Goal: Check status: Check status

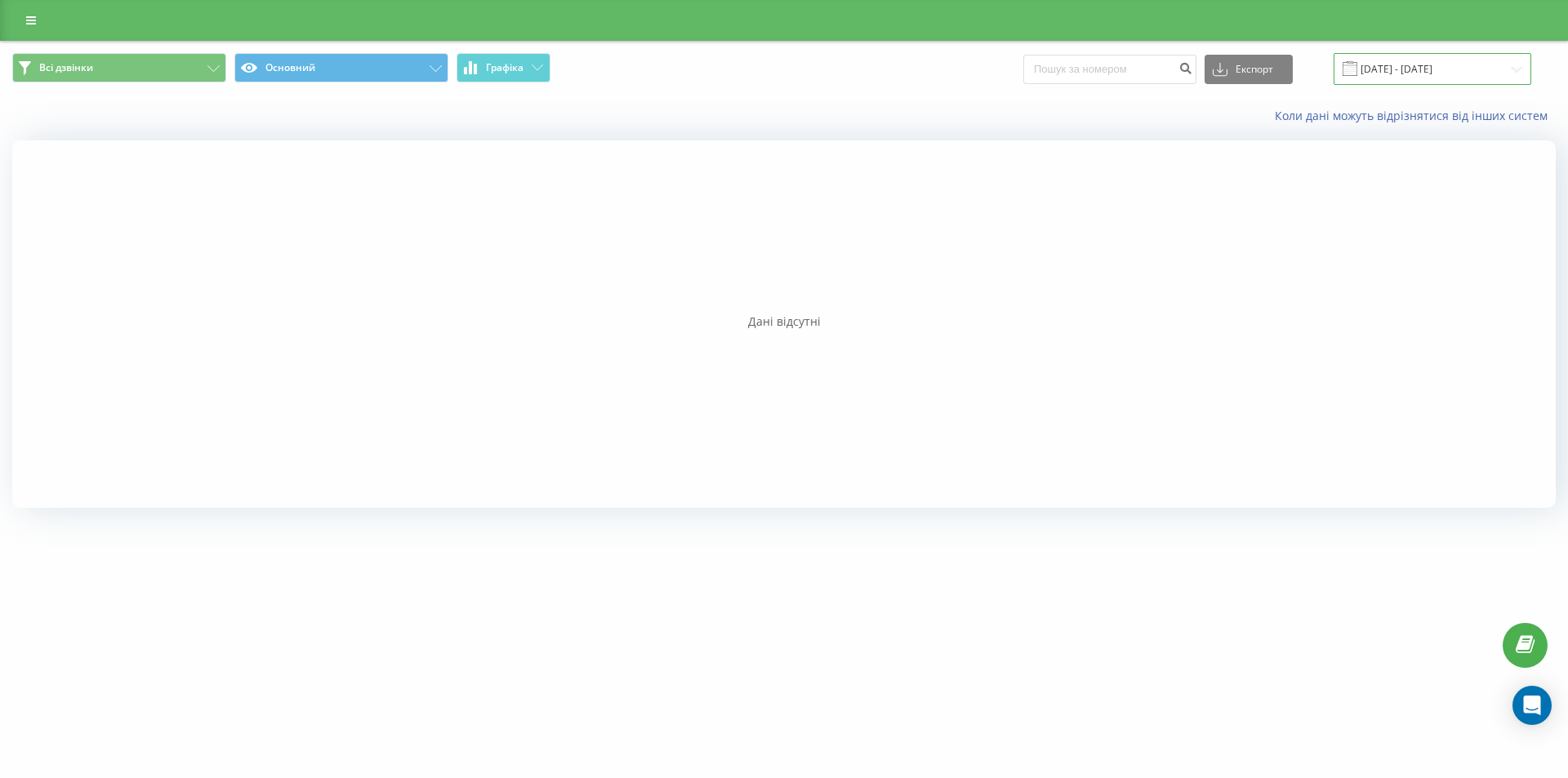
click at [1423, 72] on input "[DATE] - [DATE]" at bounding box center [1432, 68] width 198 height 32
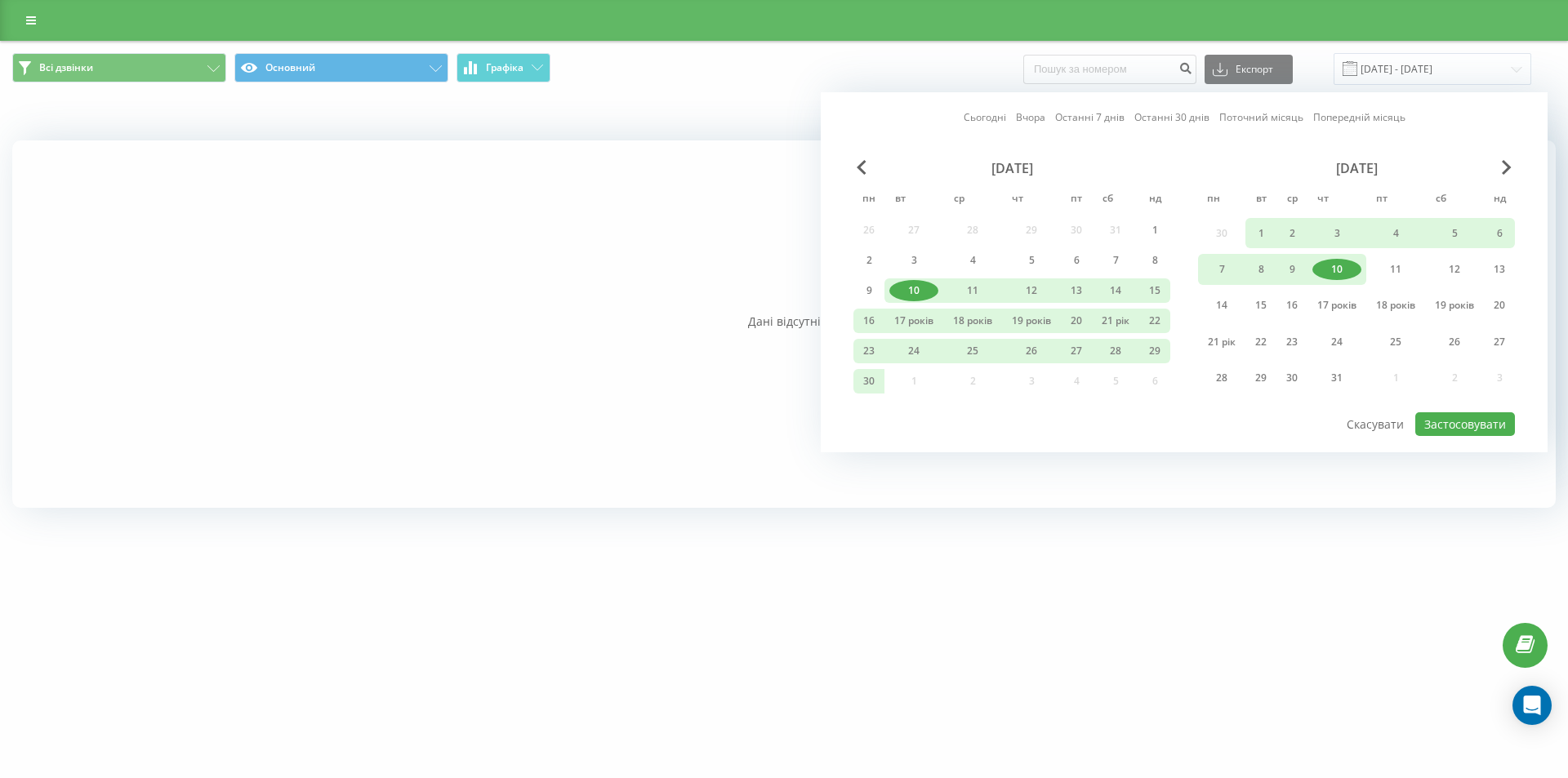
click at [1494, 166] on div "[DATE]" at bounding box center [1356, 168] width 317 height 16
click at [1497, 168] on div "[DATE]" at bounding box center [1356, 168] width 317 height 16
click at [1504, 168] on span "Наступний місяць" at bounding box center [1506, 167] width 9 height 15
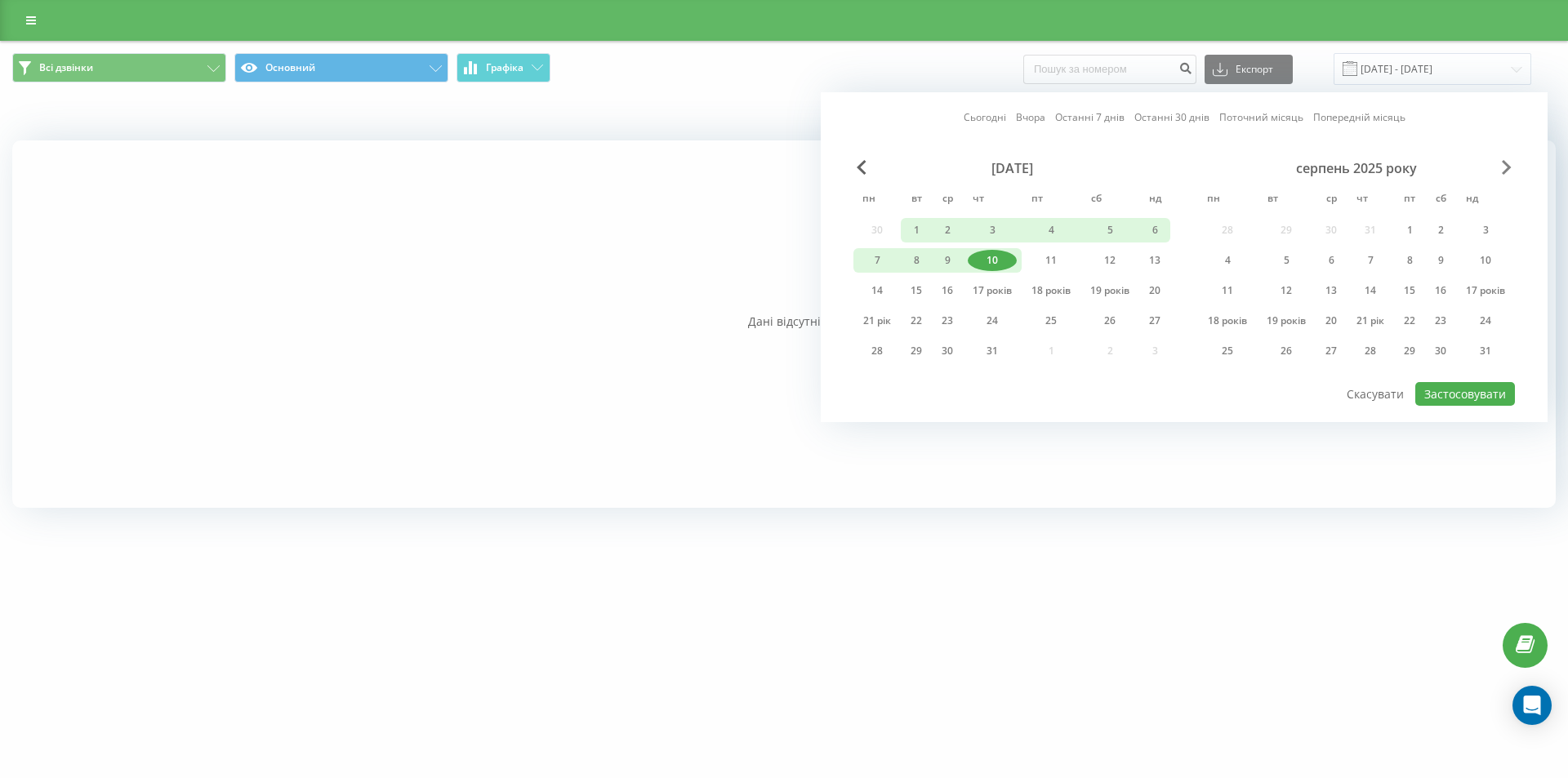
click at [1504, 167] on span "Наступний місяць" at bounding box center [1506, 167] width 9 height 15
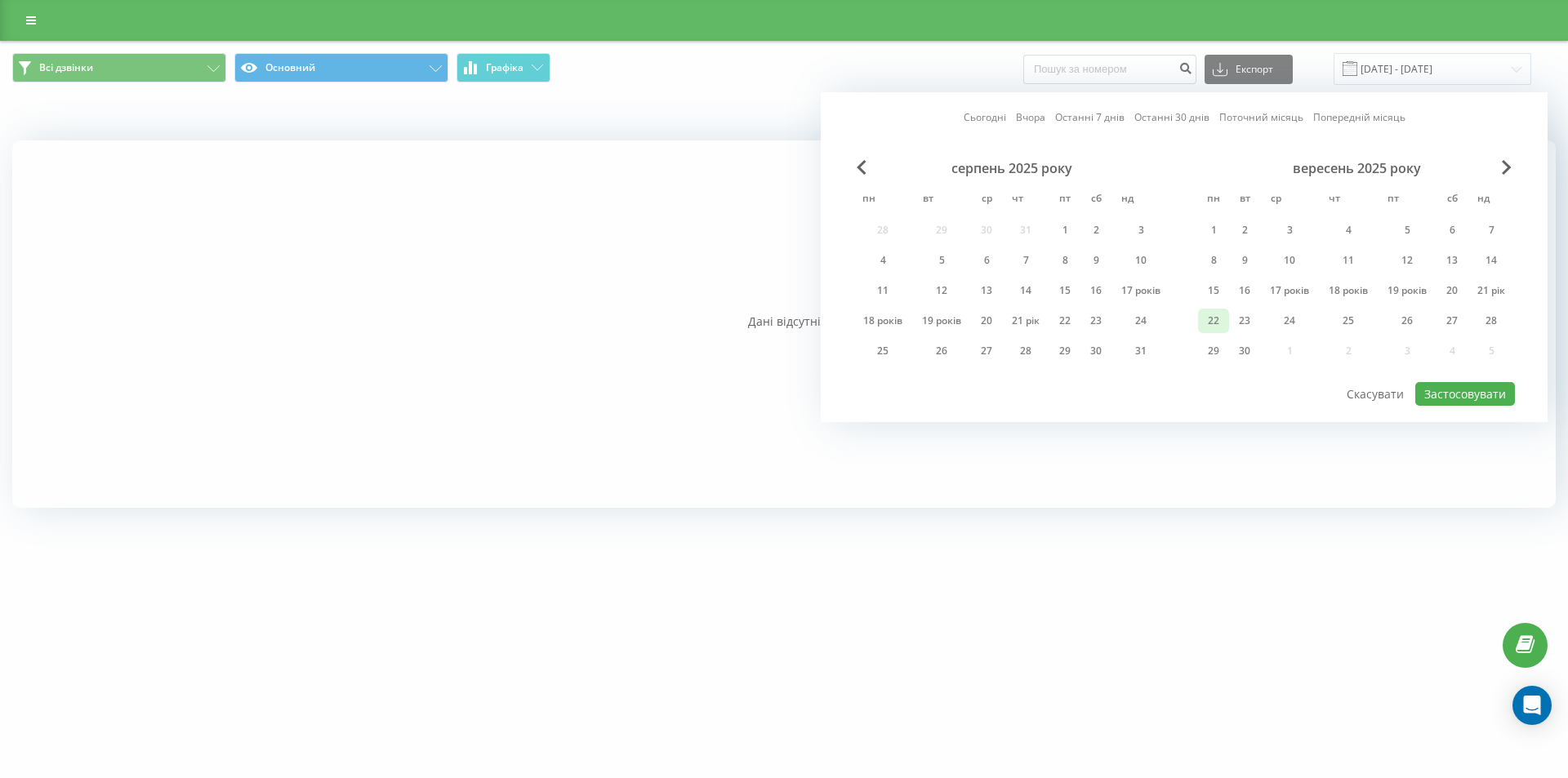
click at [1214, 319] on font "22" at bounding box center [1213, 321] width 11 height 14
click at [1468, 400] on font "Застосовувати" at bounding box center [1464, 394] width 81 height 15
type input "[DATE] - [DATE]"
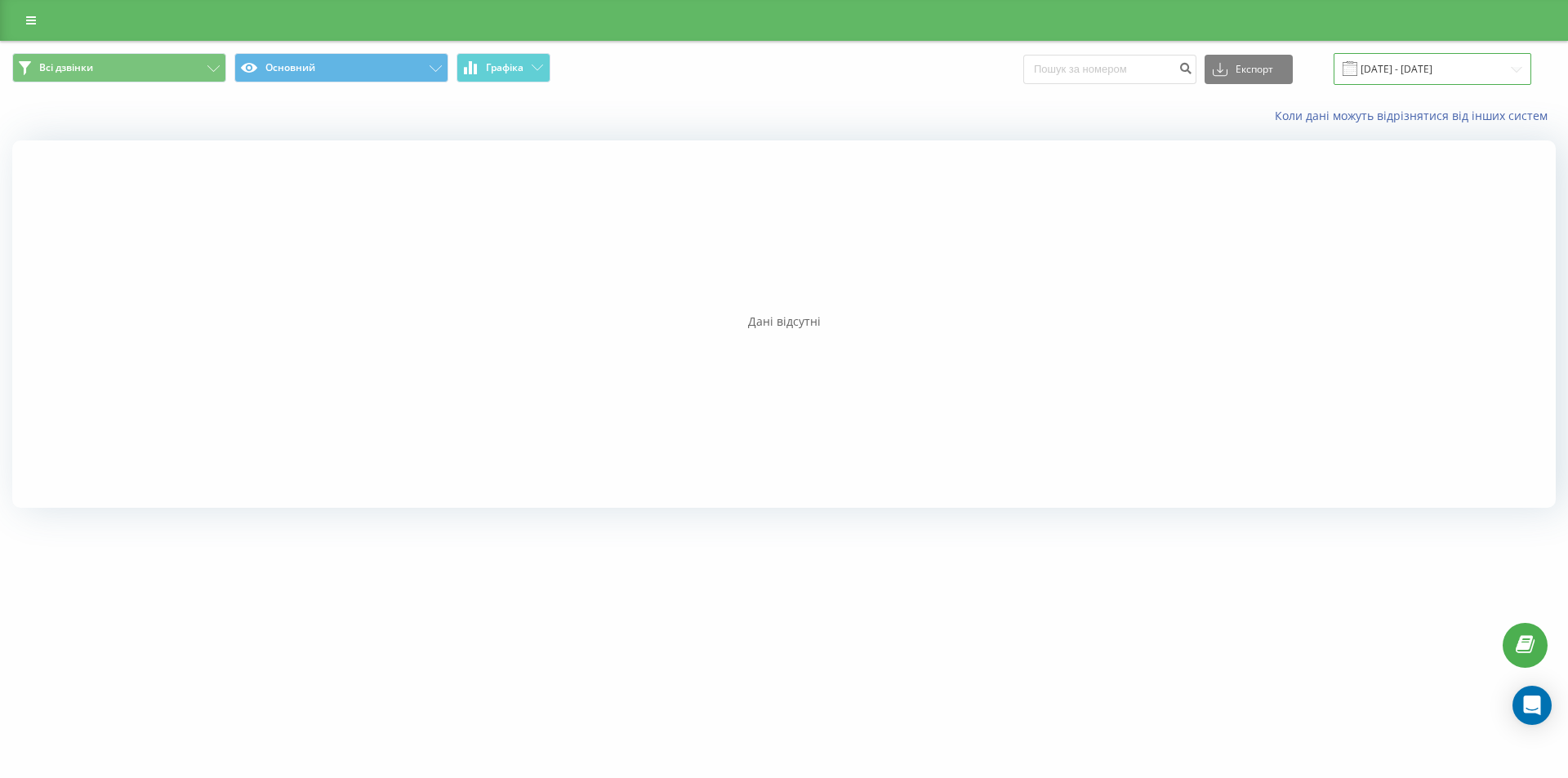
click at [1482, 70] on input "[DATE] - [DATE]" at bounding box center [1432, 68] width 198 height 32
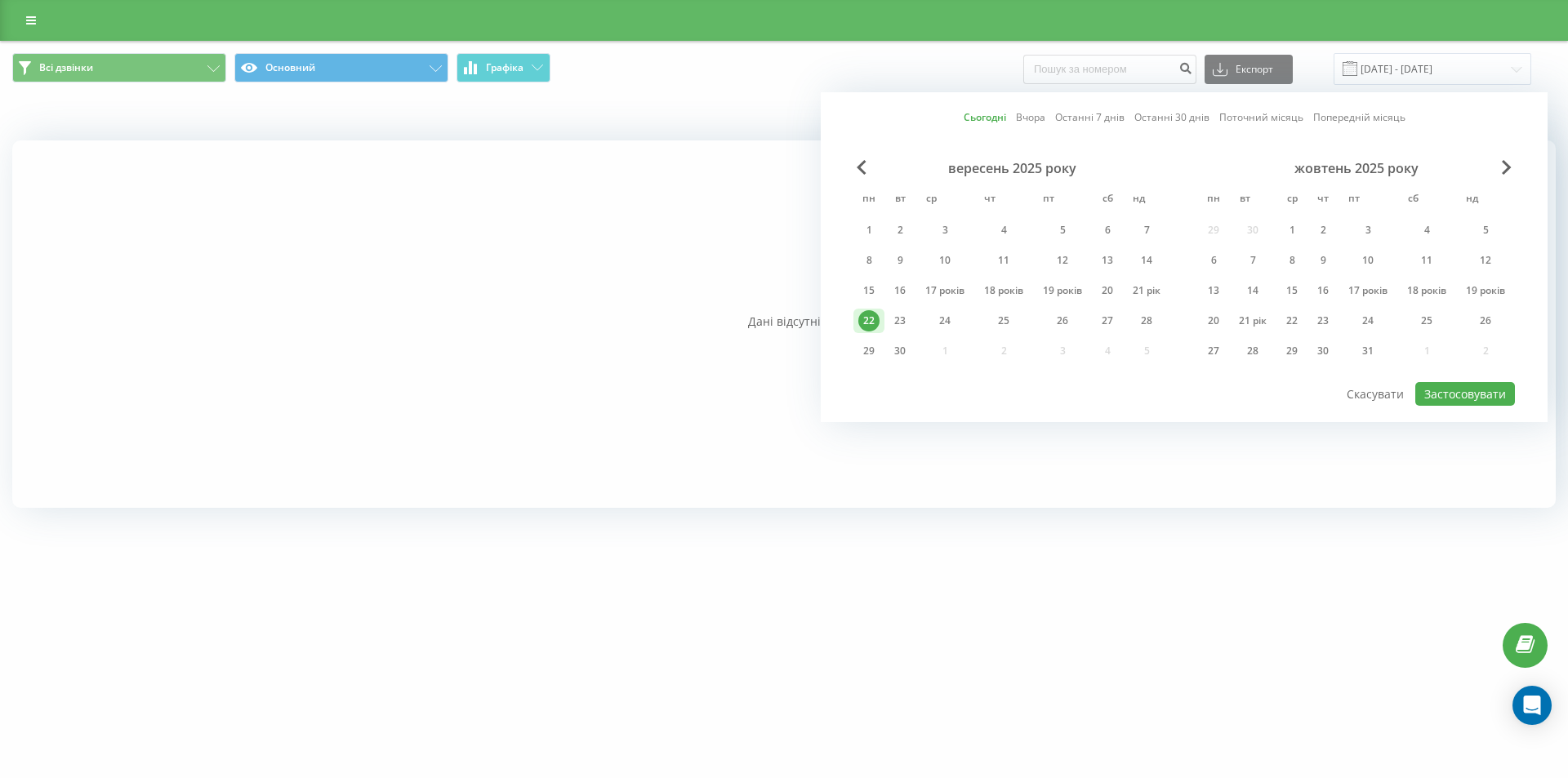
click at [867, 321] on font "22" at bounding box center [868, 321] width 11 height 14
click at [1487, 391] on font "Застосовувати" at bounding box center [1464, 394] width 81 height 15
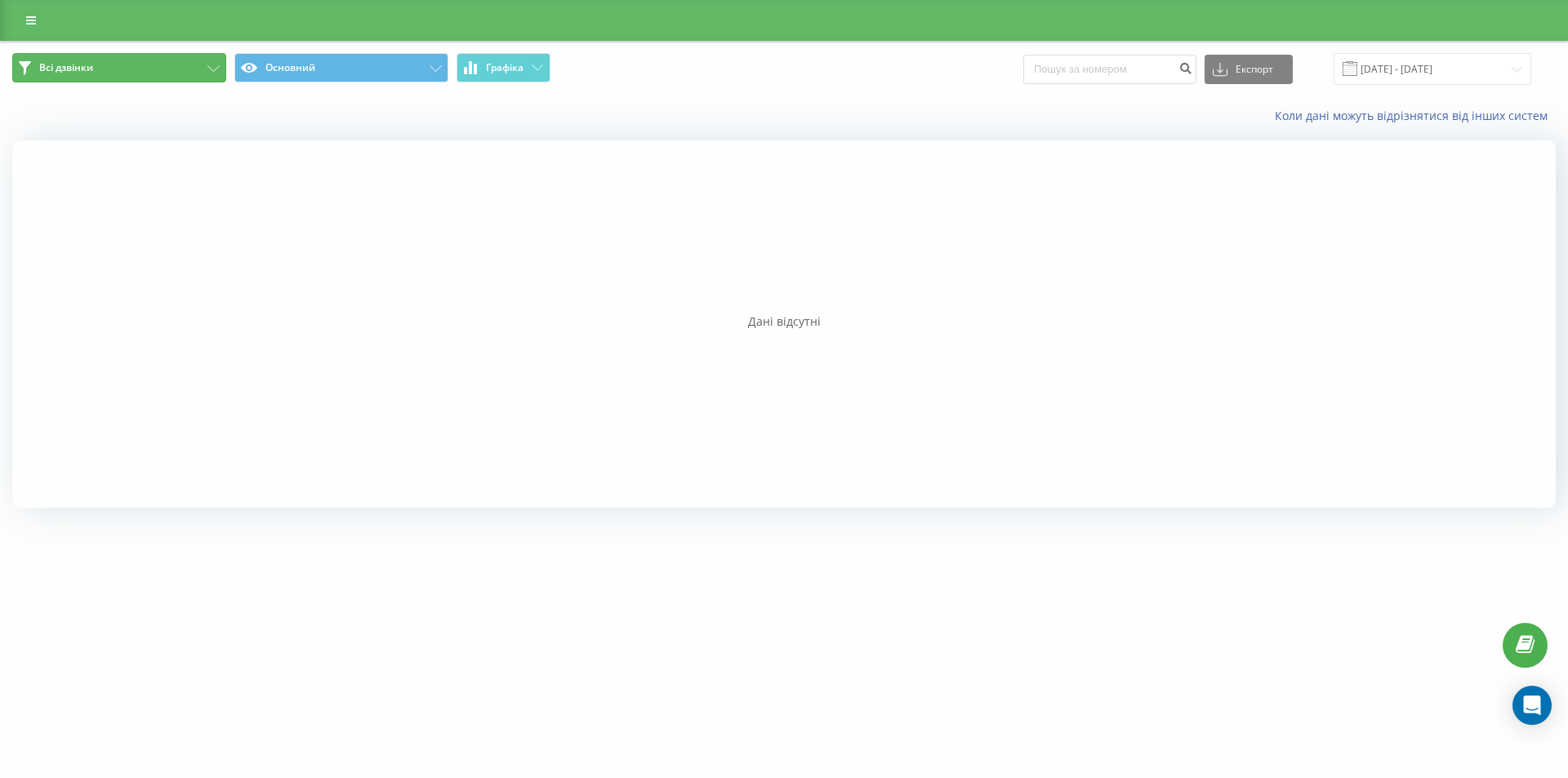
click at [192, 64] on button "Всі дзвінки" at bounding box center [119, 68] width 214 height 29
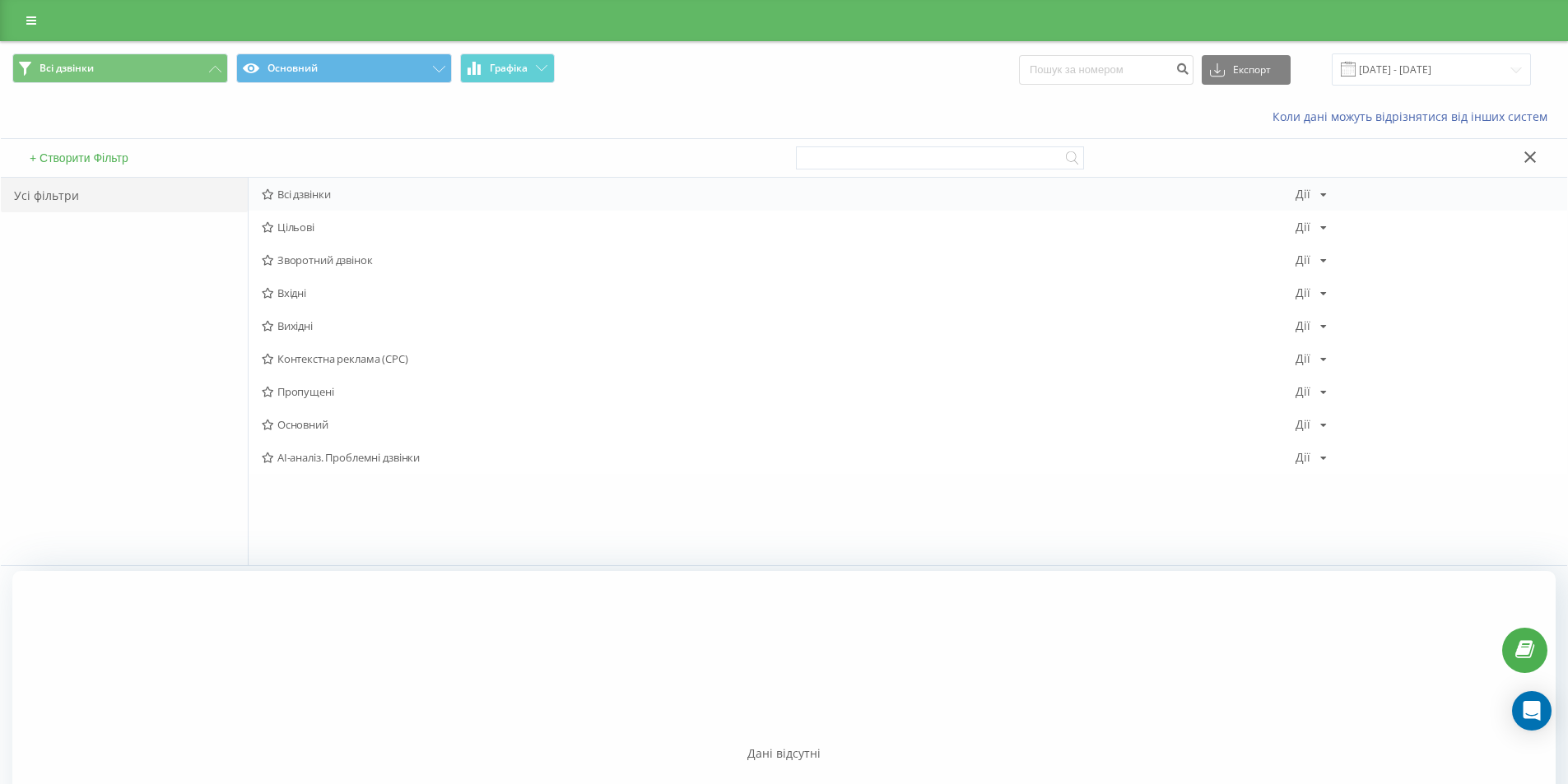
click at [1009, 185] on div "Всі дзвінки [PERSON_NAME] Копіювати Видалити За замовчуванням Поділитися" at bounding box center [907, 194] width 1318 height 33
click at [1009, 185] on div "Всі дзвінки [PERSON_NAME] Копіювати Видалити За замовчуванням Поділитися" at bounding box center [907, 194] width 1318 height 33
click at [1531, 153] on icon at bounding box center [1530, 157] width 12 height 11
